Goal: Task Accomplishment & Management: Use online tool/utility

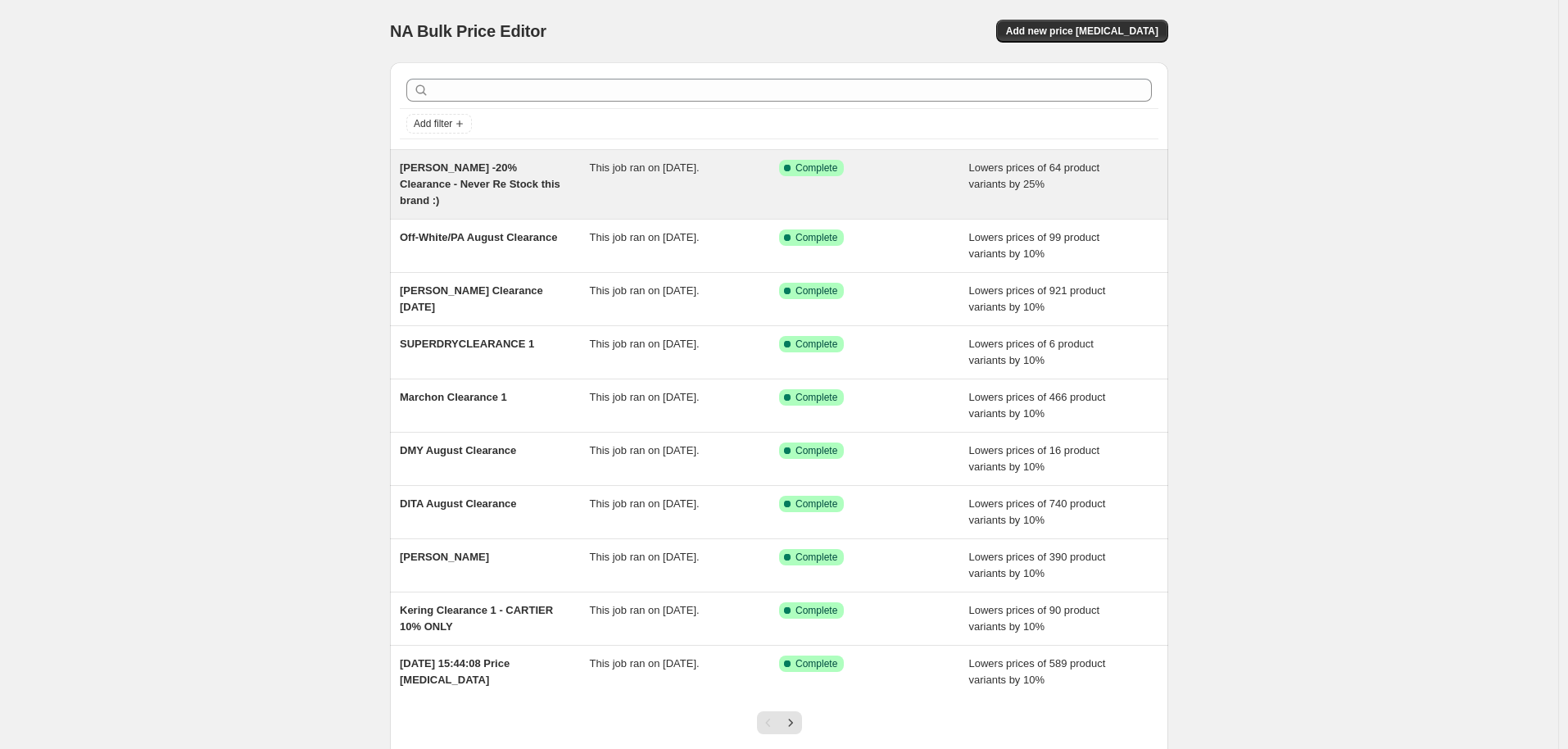
click at [517, 174] on div "[PERSON_NAME] -20% Clearance - Never Re Stock this brand :)" at bounding box center [495, 184] width 190 height 49
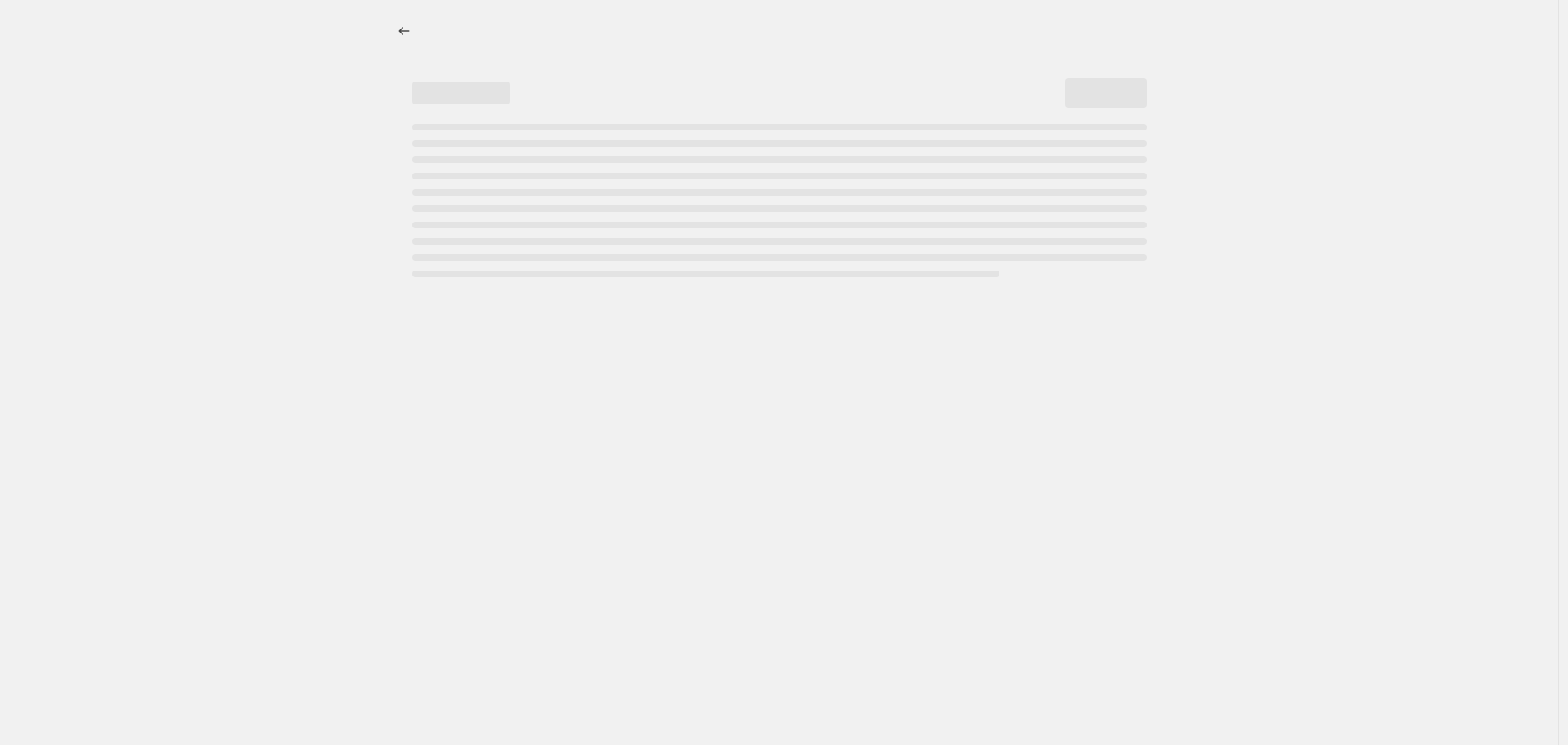
select select "percentage"
select select "vendor"
